Goal: Information Seeking & Learning: Understand process/instructions

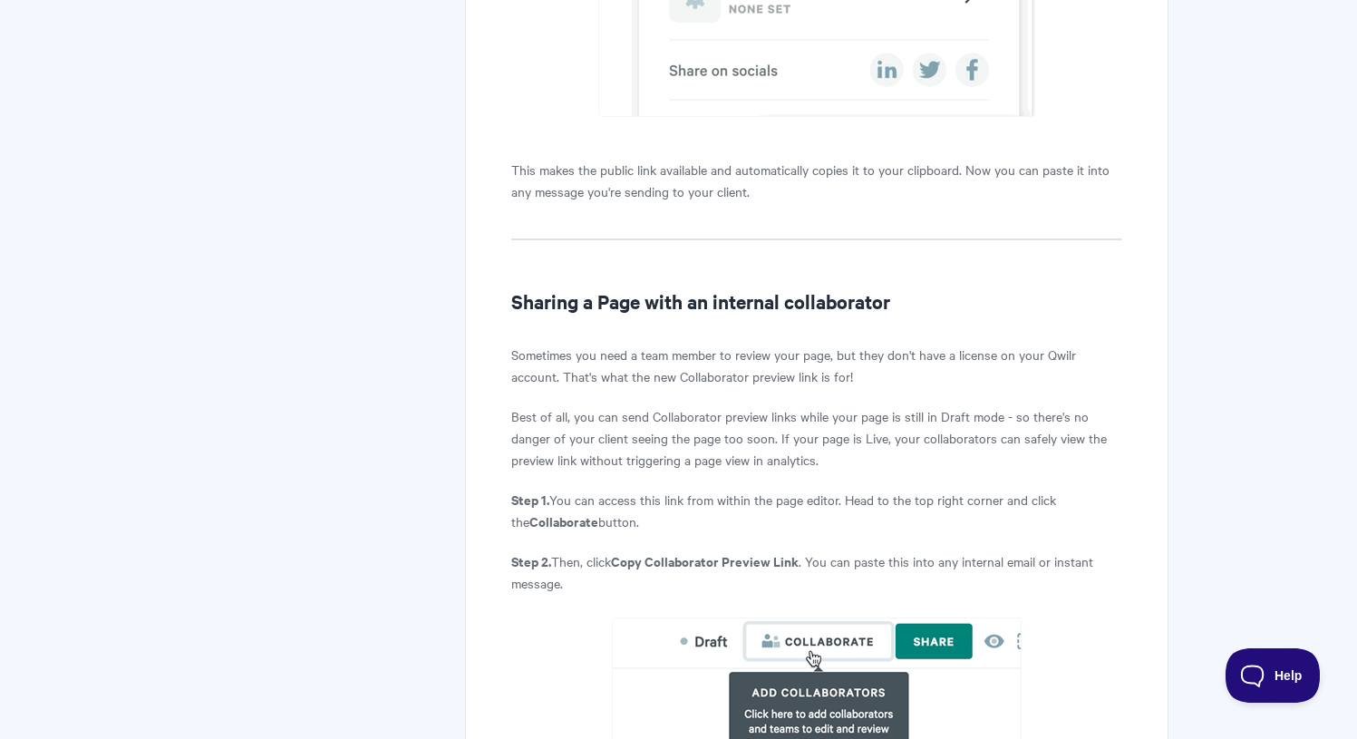
scroll to position [1613, 0]
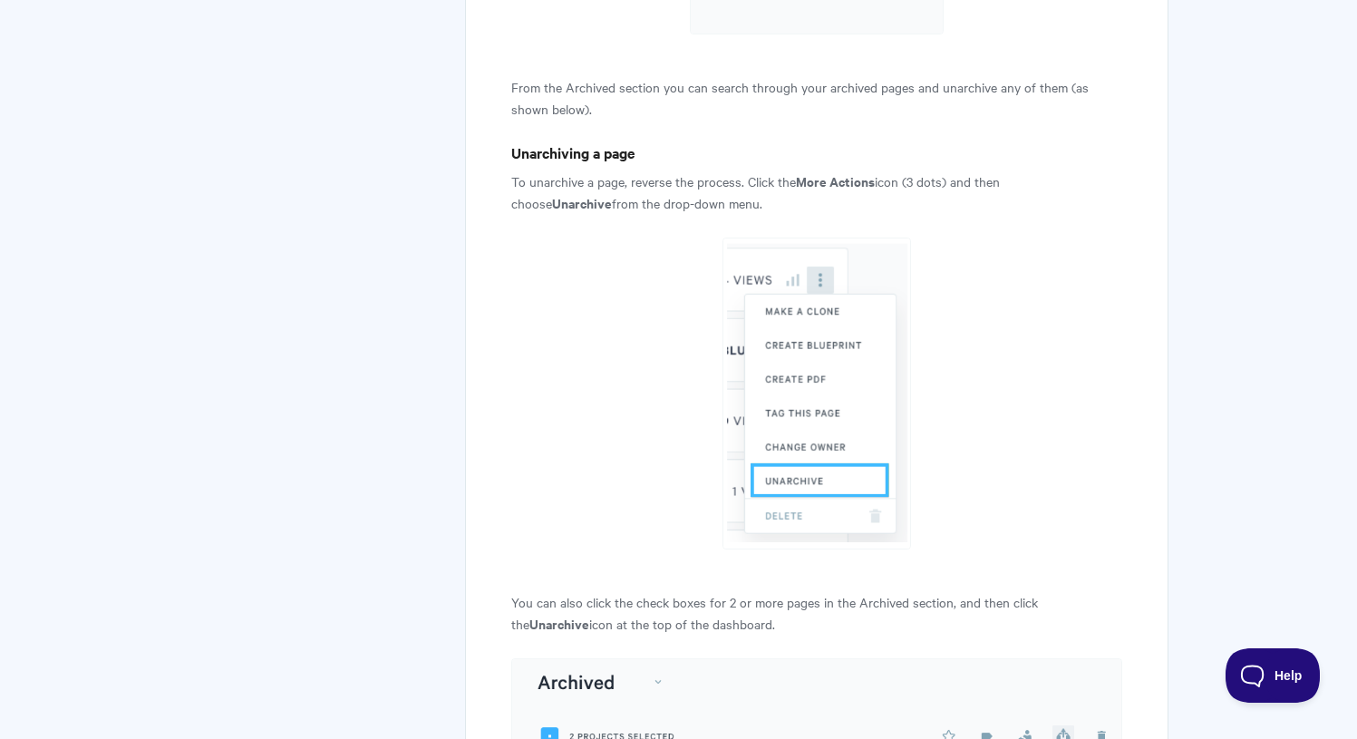
scroll to position [2041, 0]
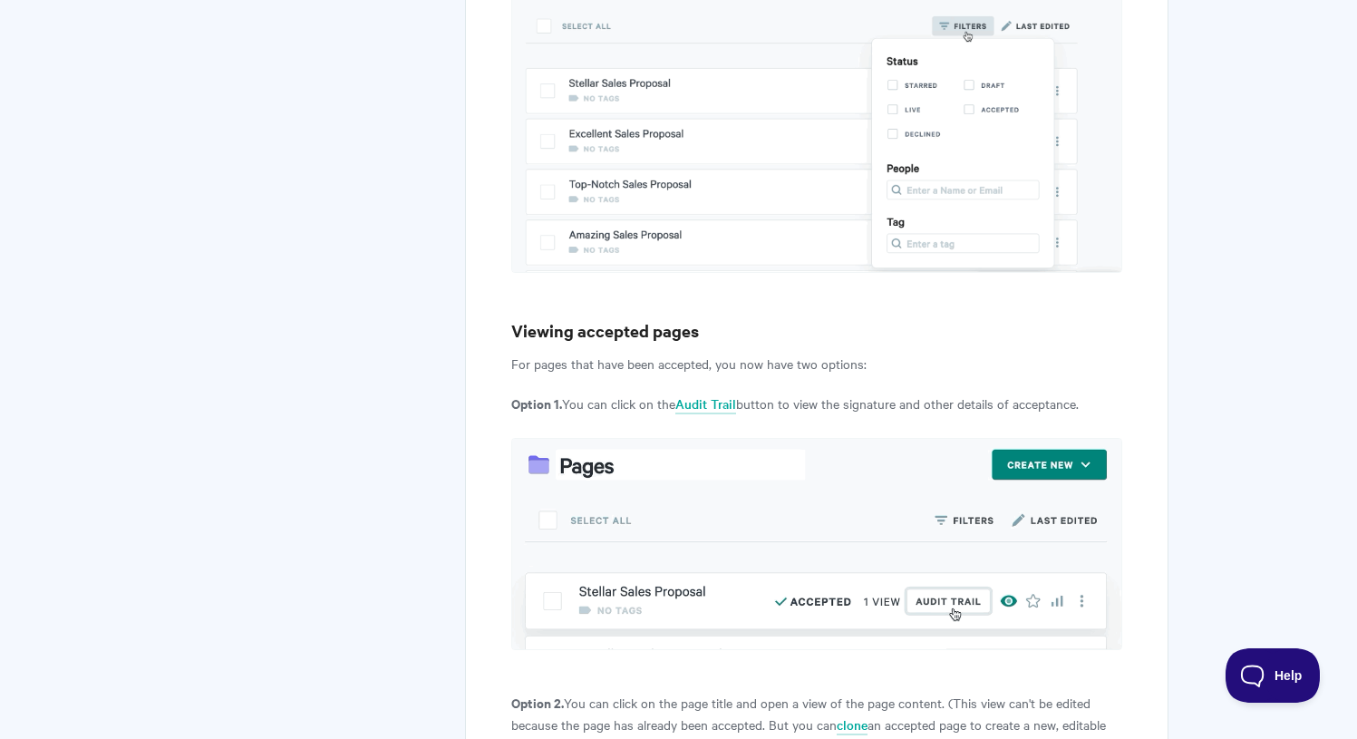
scroll to position [7258, 0]
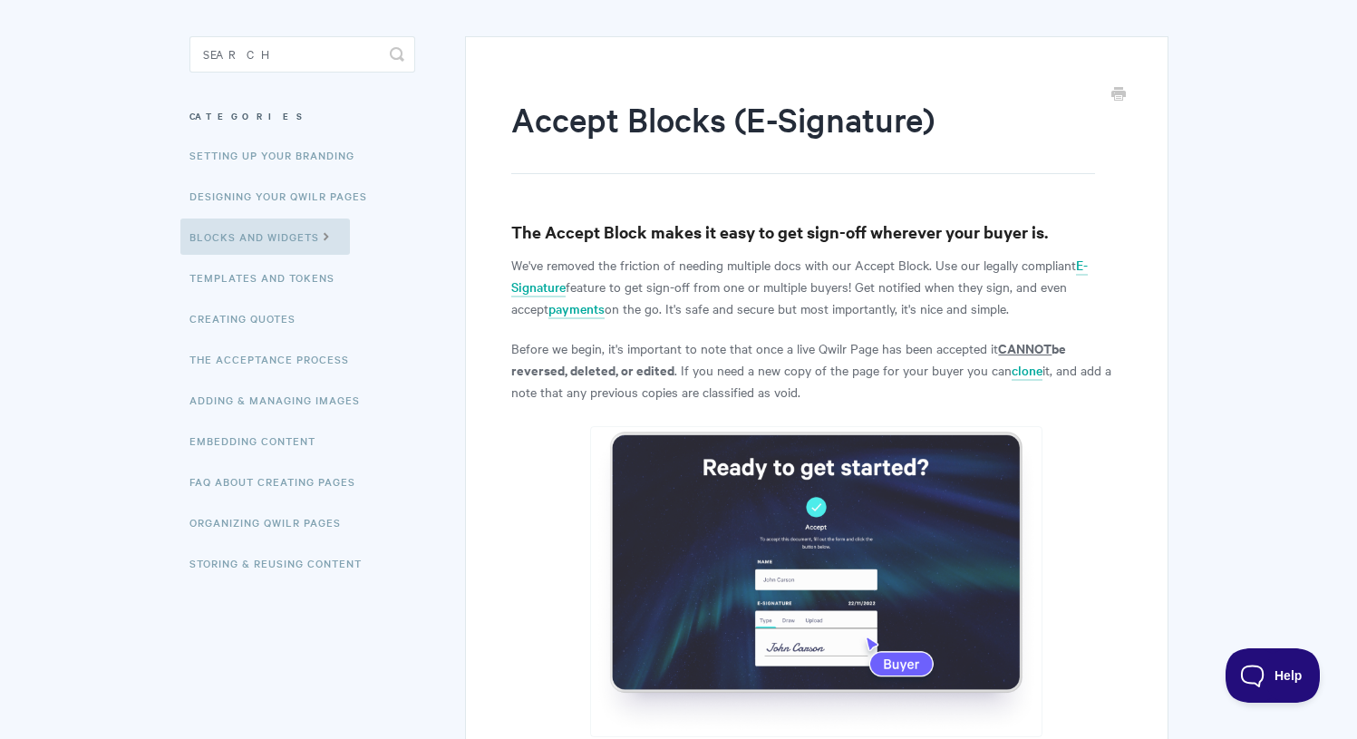
scroll to position [143, 0]
click at [696, 358] on p "Before we begin, it's important to note that once a live Qwilr Page has been ac…" at bounding box center [816, 370] width 610 height 65
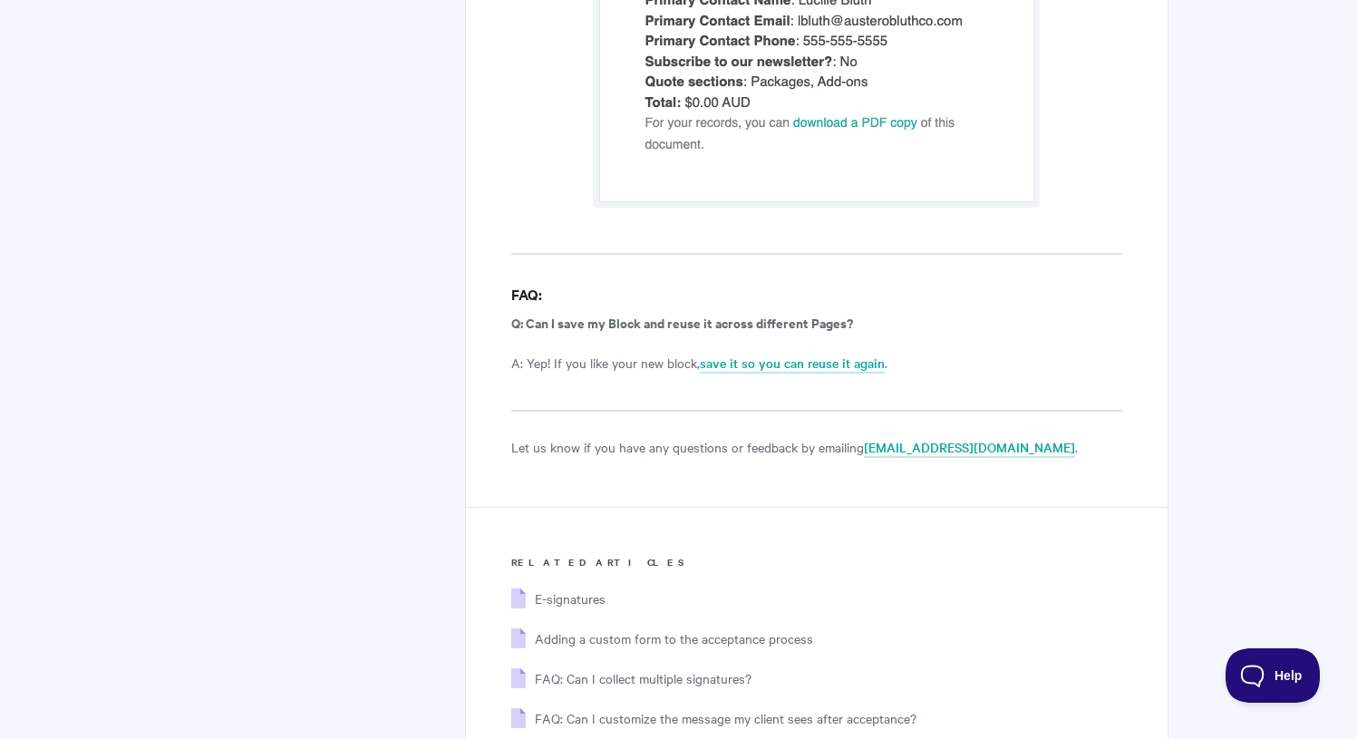
scroll to position [12048, 0]
